Goal: Task Accomplishment & Management: Manage account settings

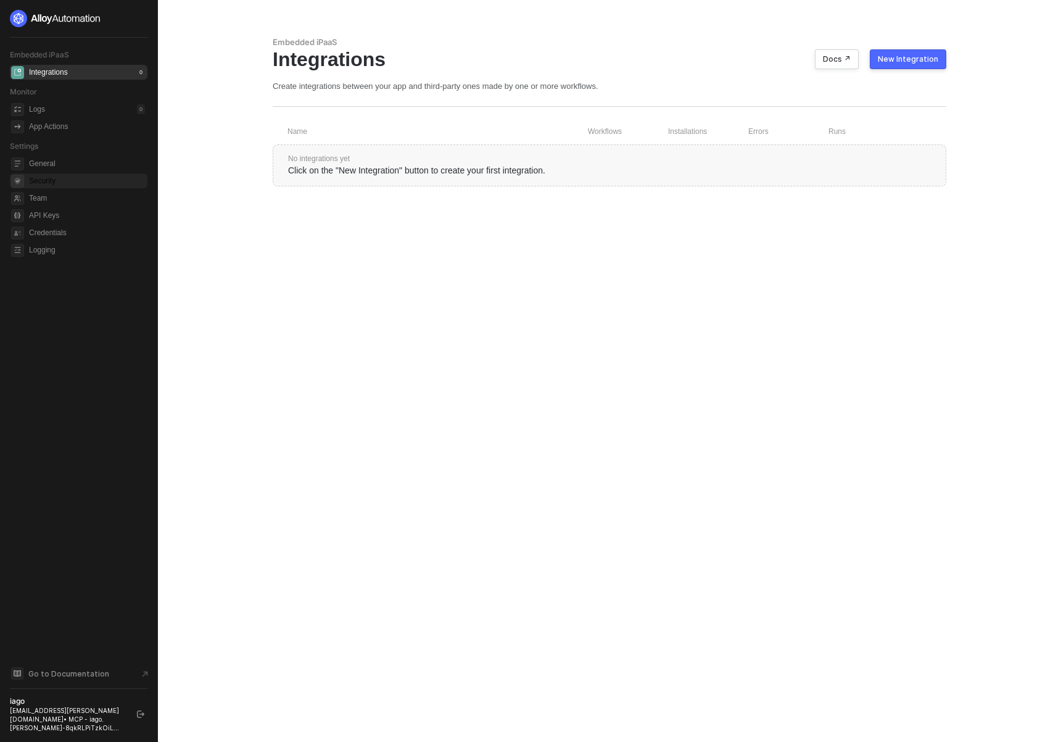
click at [38, 180] on span "Security" at bounding box center [87, 180] width 116 height 15
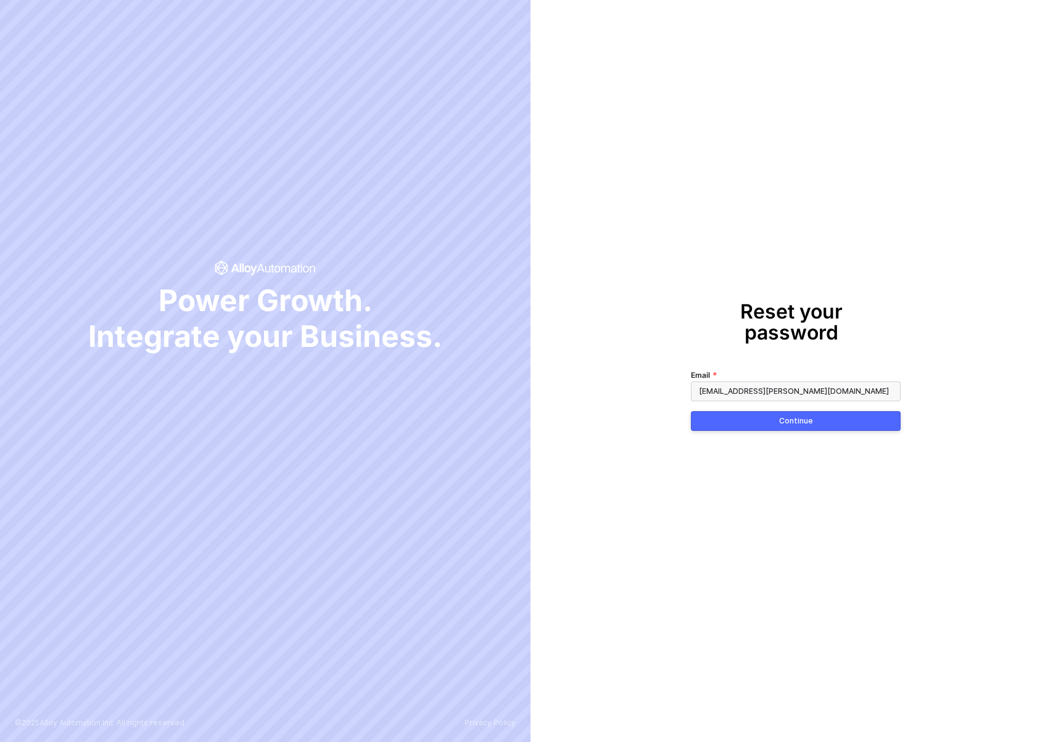
type input "[EMAIL_ADDRESS][PERSON_NAME][DOMAIN_NAME]"
click at [823, 418] on button "Continue" at bounding box center [796, 421] width 210 height 20
